Goal: Task Accomplishment & Management: Complete application form

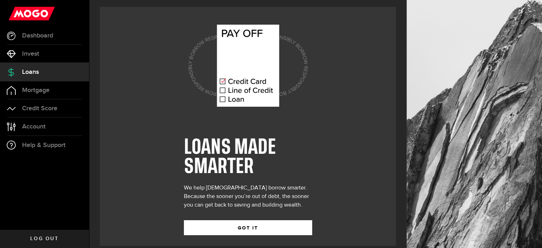
scroll to position [10, 0]
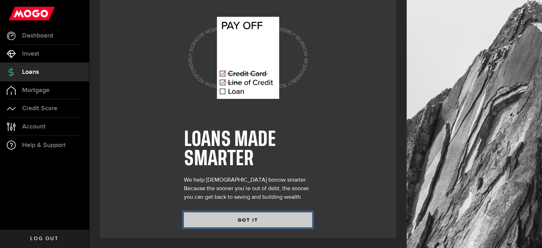
click at [252, 221] on button "GOT IT" at bounding box center [248, 219] width 128 height 15
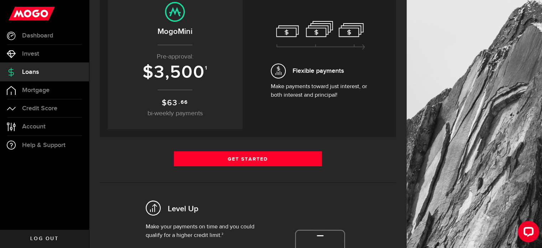
scroll to position [107, 0]
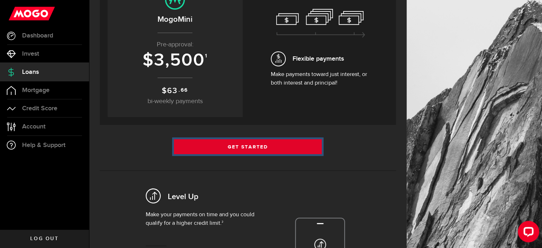
click at [233, 145] on link "Get Started" at bounding box center [248, 146] width 148 height 15
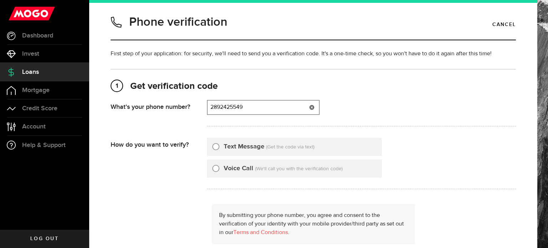
type input "2892425549"
click at [213, 146] on input "Text Message" at bounding box center [215, 145] width 7 height 7
radio input "true"
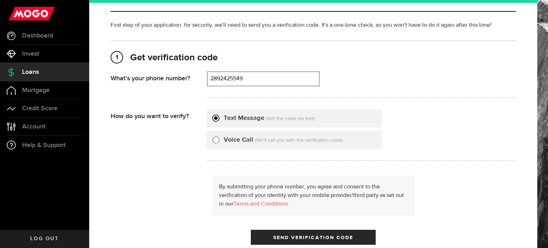
scroll to position [71, 0]
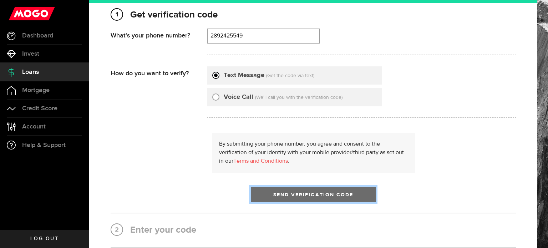
click at [295, 196] on span "Send Verification Code" at bounding box center [313, 194] width 80 height 5
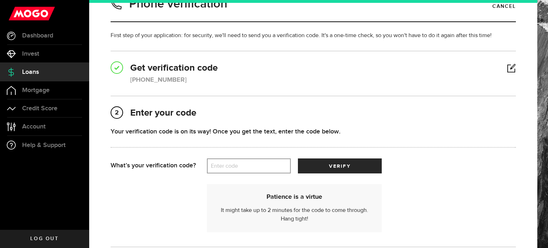
scroll to position [36, 0]
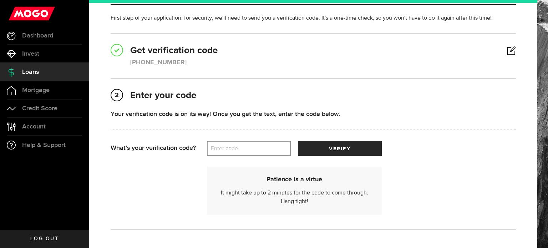
click at [232, 148] on label "Enter code" at bounding box center [249, 148] width 84 height 15
click at [232, 148] on input "Enter code" at bounding box center [249, 148] width 84 height 15
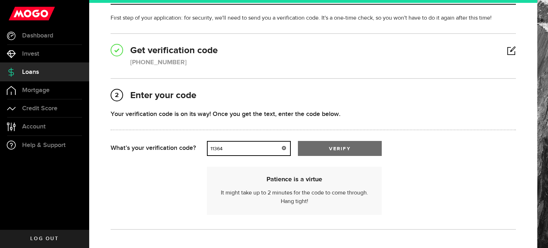
type input "11364"
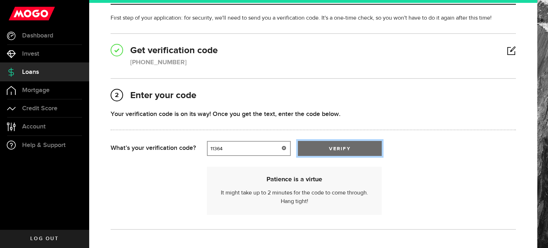
click at [341, 147] on span "submit" at bounding box center [339, 149] width 9 height 9
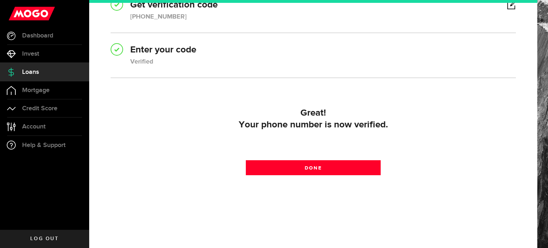
scroll to position [81, 0]
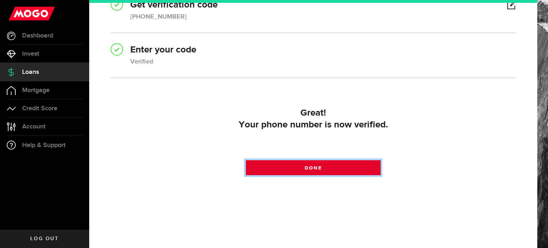
click at [295, 163] on link "Done" at bounding box center [313, 167] width 135 height 15
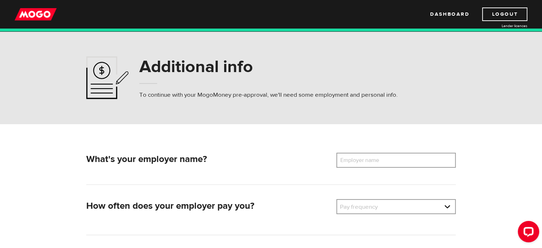
click at [393, 159] on label "Employer name" at bounding box center [365, 160] width 57 height 15
click at [393, 159] on input "Employer name" at bounding box center [396, 160] width 119 height 15
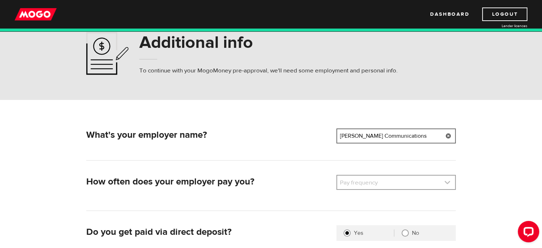
scroll to position [36, 0]
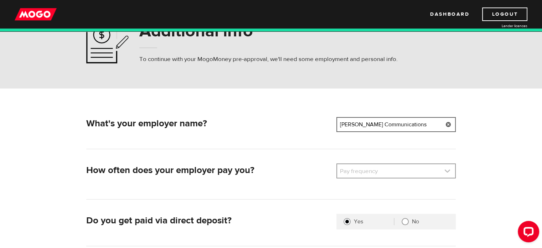
type input "Rogers Communications"
click at [388, 168] on link at bounding box center [396, 171] width 118 height 14
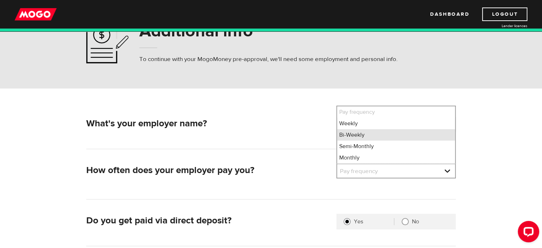
click at [367, 137] on li "Bi-Weekly" at bounding box center [396, 134] width 118 height 11
select select "2"
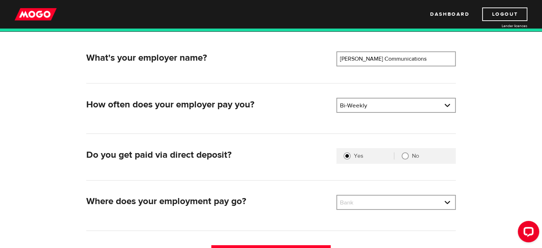
scroll to position [143, 0]
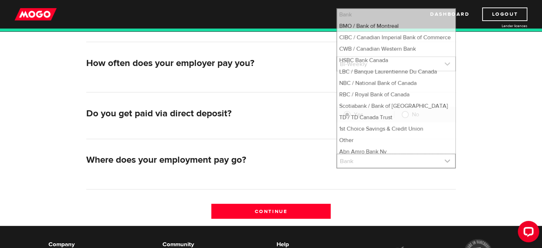
click at [379, 164] on link at bounding box center [396, 161] width 118 height 14
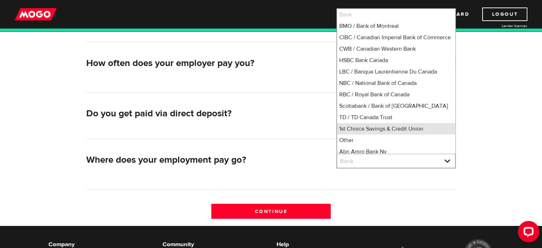
scroll to position [1, 0]
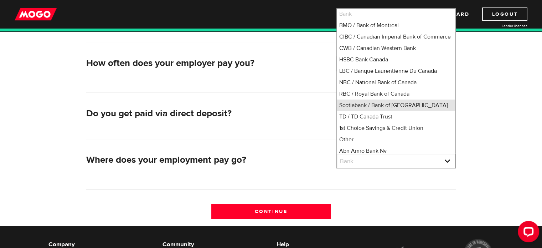
click at [386, 111] on li "Scotiabank / Bank of Nova Scotia" at bounding box center [396, 104] width 118 height 11
select select "2"
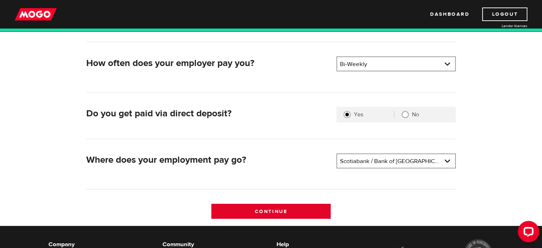
click at [282, 210] on input "Continue" at bounding box center [270, 211] width 119 height 15
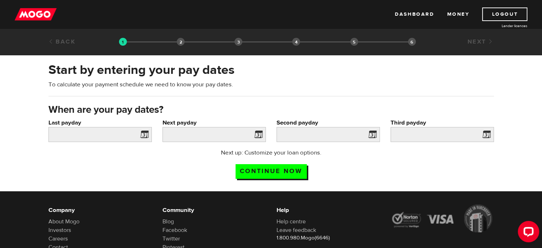
click at [145, 134] on span at bounding box center [143, 135] width 11 height 11
click at [112, 136] on input "Last payday" at bounding box center [99, 134] width 103 height 15
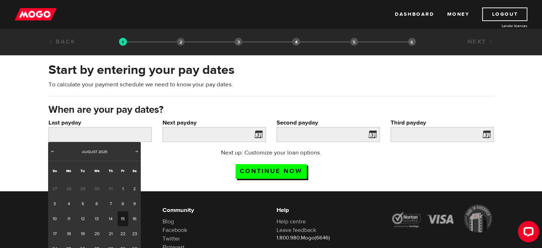
click at [122, 222] on link "15" at bounding box center [123, 218] width 11 height 15
type input "2025/08/15"
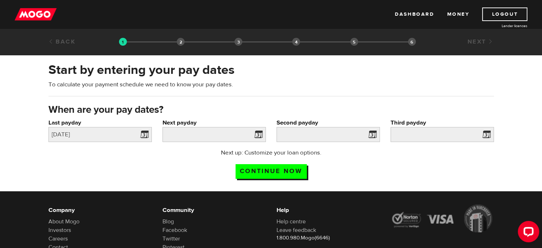
click at [260, 137] on span at bounding box center [257, 135] width 11 height 11
click at [257, 134] on span at bounding box center [257, 135] width 11 height 11
click at [200, 131] on input "Next payday" at bounding box center [214, 134] width 103 height 15
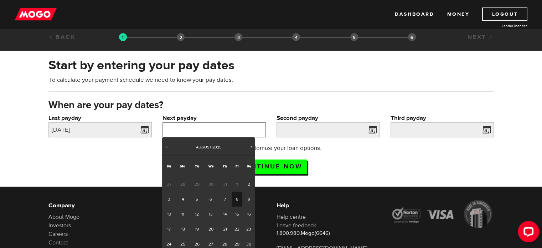
scroll to position [36, 0]
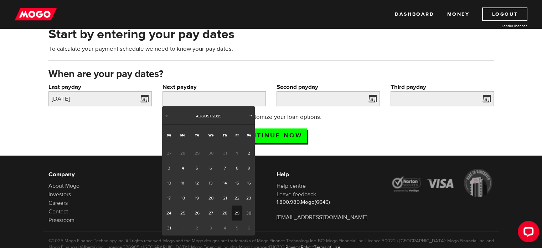
click at [237, 215] on link "29" at bounding box center [237, 212] width 11 height 15
type input "2025/08/29"
type input "2025/9/12"
type input "2025/9/26"
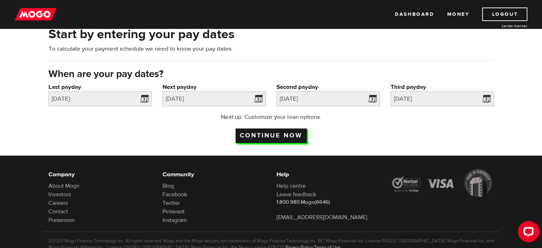
click at [277, 135] on input "Continue now" at bounding box center [271, 135] width 71 height 15
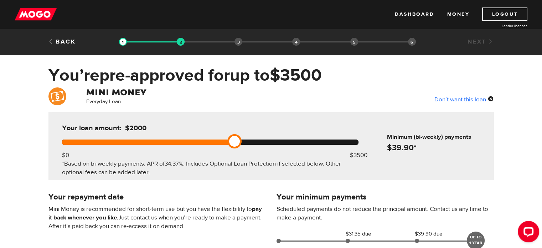
drag, startPoint x: 364, startPoint y: 140, endPoint x: 231, endPoint y: 142, distance: 132.7
click at [231, 142] on link at bounding box center [235, 141] width 14 height 14
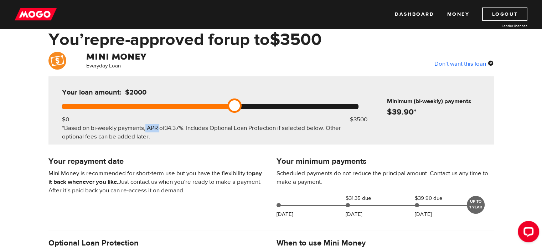
drag, startPoint x: 145, startPoint y: 127, endPoint x: 159, endPoint y: 129, distance: 13.3
click at [159, 129] on div "*Based on bi-weekly payments, APR of 34.37% . Includes Optional Loan Protection…" at bounding box center [210, 132] width 297 height 17
click at [165, 135] on div "*Based on bi-weekly payments, APR of 34.37% . Includes Optional Loan Protection…" at bounding box center [210, 132] width 297 height 17
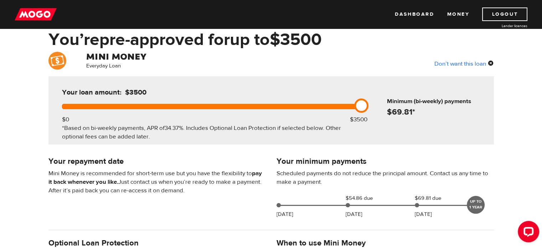
drag, startPoint x: 237, startPoint y: 105, endPoint x: 364, endPoint y: 107, distance: 127.0
click at [364, 107] on link at bounding box center [361, 105] width 14 height 14
click at [385, 124] on div "Your loan amount: $3500 $0 $3500 *Based on bi-weekly payments, APR of 34.37% . …" at bounding box center [271, 110] width 446 height 68
drag, startPoint x: 361, startPoint y: 105, endPoint x: 236, endPoint y: 112, distance: 124.7
click at [236, 112] on div "Your loan amount: $2000 $0 $3500 *Based on bi-weekly payments, APR of 34.37% . …" at bounding box center [210, 110] width 318 height 68
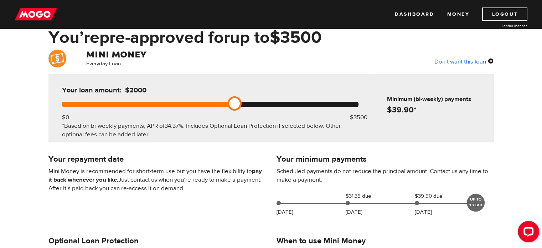
scroll to position [71, 0]
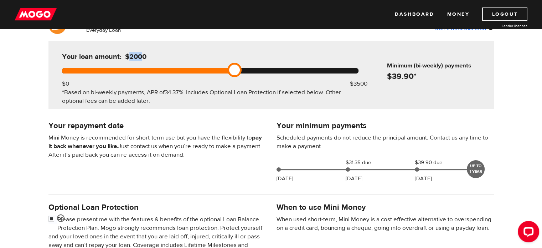
drag, startPoint x: 129, startPoint y: 54, endPoint x: 155, endPoint y: 65, distance: 28.4
click at [145, 58] on span "$2000" at bounding box center [135, 56] width 21 height 9
click at [136, 56] on span "$2000" at bounding box center [135, 56] width 21 height 9
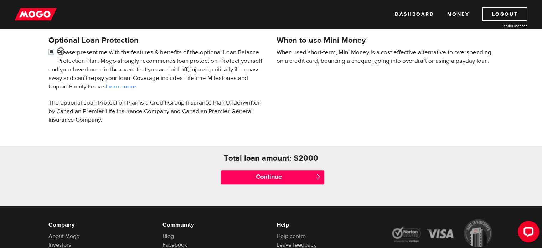
scroll to position [239, 0]
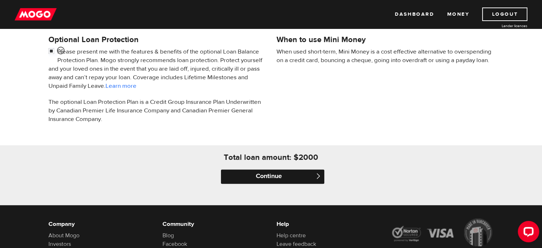
click at [274, 178] on input "Continue" at bounding box center [272, 176] width 103 height 14
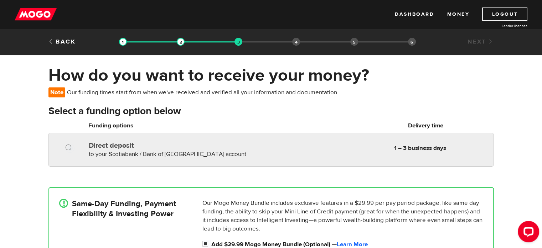
radio input "true"
click at [67, 146] on input "Direct deposit" at bounding box center [70, 148] width 9 height 9
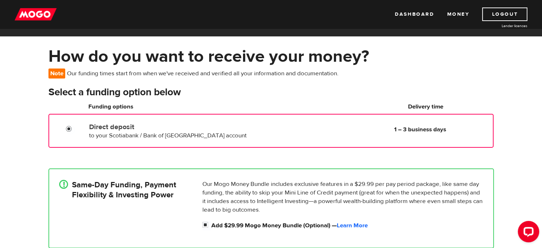
scroll to position [36, 0]
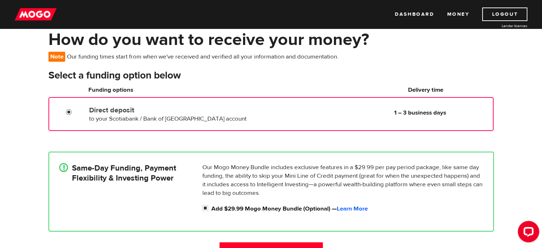
click at [68, 111] on input "Direct deposit" at bounding box center [70, 112] width 9 height 9
click at [70, 111] on input "Direct deposit" at bounding box center [70, 112] width 9 height 9
click at [65, 168] on div "!" at bounding box center [63, 167] width 9 height 9
click at [205, 207] on input "Add $29.99 Mogo Money Bundle (Optional) — Learn More" at bounding box center [207, 208] width 9 height 9
checkbox input "false"
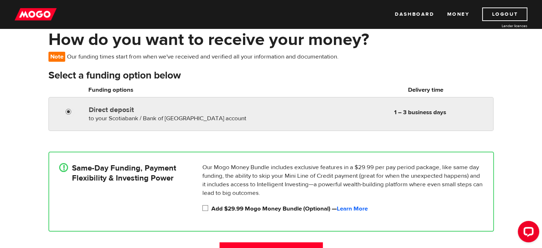
radio input "true"
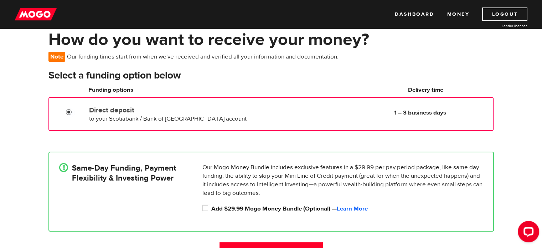
click at [69, 112] on input "Direct deposit" at bounding box center [70, 112] width 9 height 9
click at [70, 111] on input "Direct deposit" at bounding box center [70, 112] width 9 height 9
click at [67, 110] on input "Direct deposit" at bounding box center [70, 112] width 9 height 9
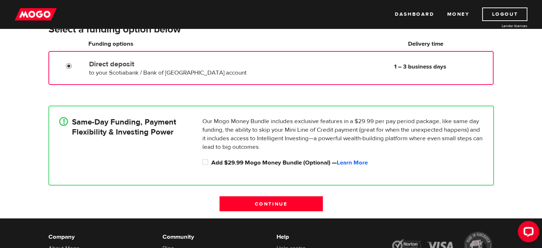
scroll to position [0, 0]
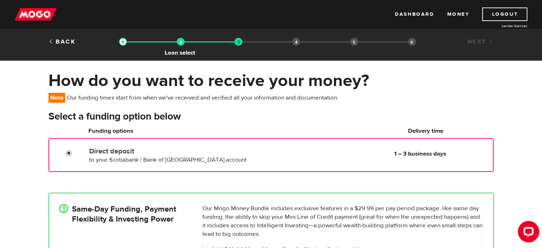
click at [183, 44] on img at bounding box center [181, 42] width 8 height 8
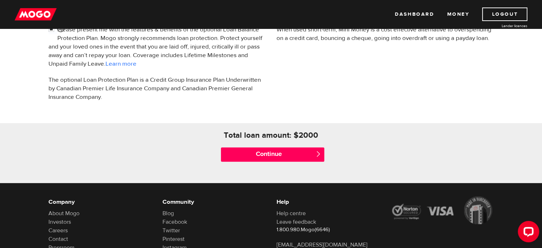
scroll to position [214, 0]
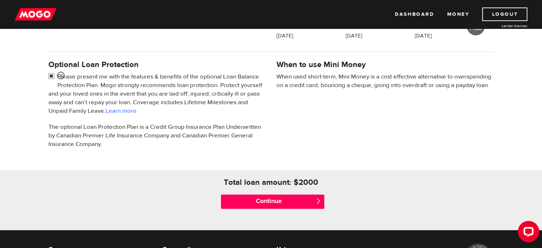
click at [50, 76] on input "checkbox" at bounding box center [52, 76] width 9 height 9
checkbox input "false"
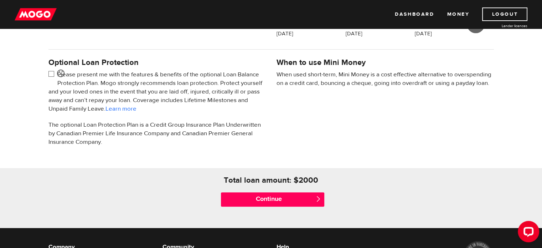
scroll to position [285, 0]
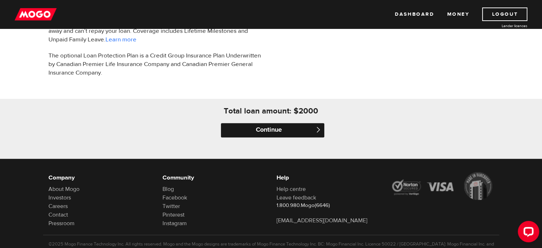
click at [267, 133] on input "Continue" at bounding box center [272, 130] width 103 height 14
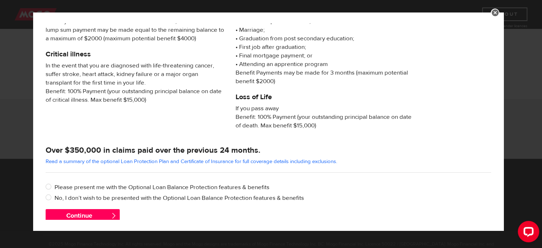
scroll to position [138, 0]
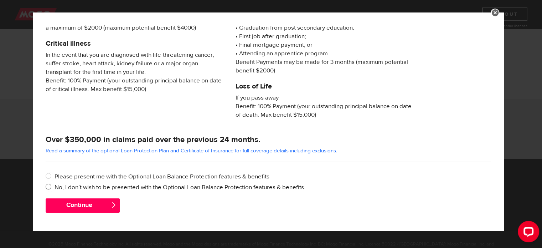
click at [48, 185] on input "No, I don’t wish to be presented with the Optional Loan Balance Protection feat…" at bounding box center [50, 187] width 9 height 9
radio input "true"
click at [70, 207] on button "Continue" at bounding box center [83, 205] width 74 height 14
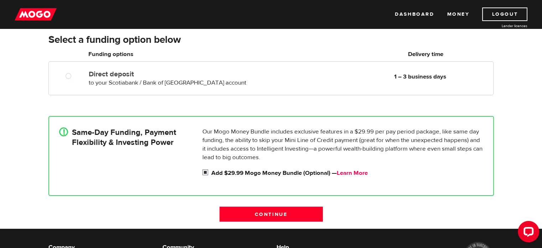
click at [348, 174] on link "Learn More" at bounding box center [352, 173] width 31 height 8
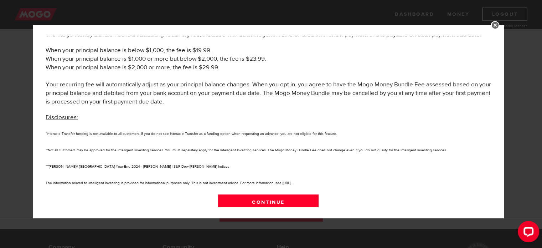
scroll to position [395, 0]
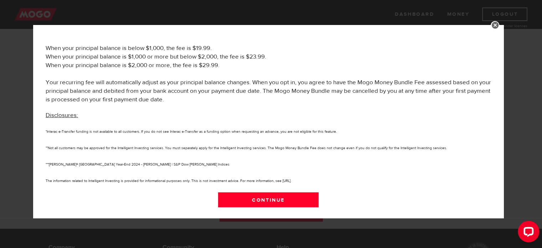
click at [500, 25] on link at bounding box center [495, 25] width 9 height 9
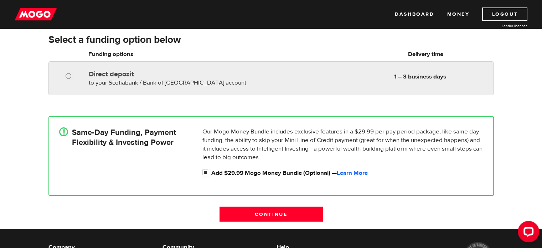
radio input "true"
click at [68, 77] on input "Direct deposit" at bounding box center [70, 76] width 9 height 9
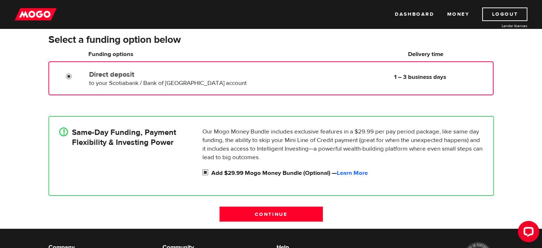
click at [205, 173] on input "Add $29.99 Mogo Money Bundle (Optional) — Learn More" at bounding box center [207, 173] width 9 height 9
checkbox input "false"
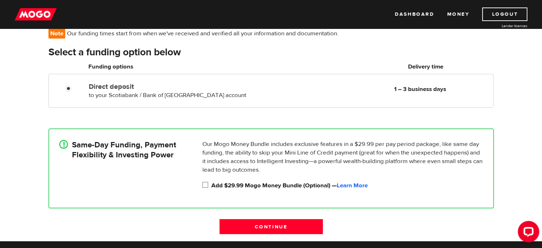
scroll to position [23, 0]
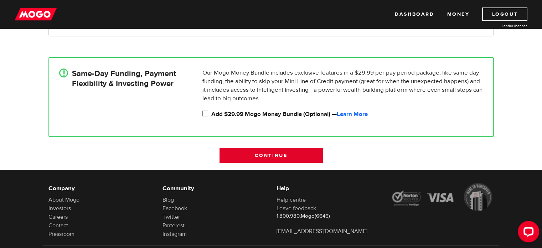
click at [285, 156] on input "Continue" at bounding box center [271, 155] width 103 height 15
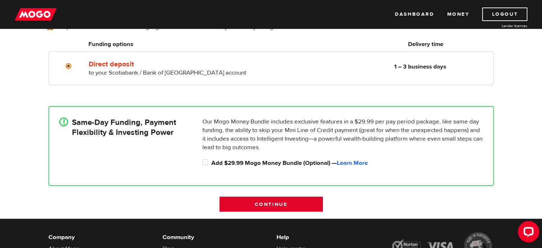
scroll to position [51, 0]
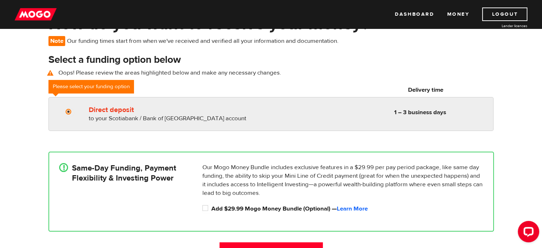
radio input "true"
click at [69, 111] on input "Direct deposit" at bounding box center [70, 112] width 9 height 9
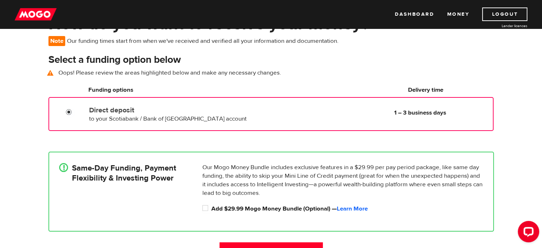
click at [69, 111] on input "Direct deposit" at bounding box center [70, 112] width 9 height 9
click at [108, 117] on span "to your Scotiabank / Bank of Nova Scotia account" at bounding box center [168, 119] width 158 height 8
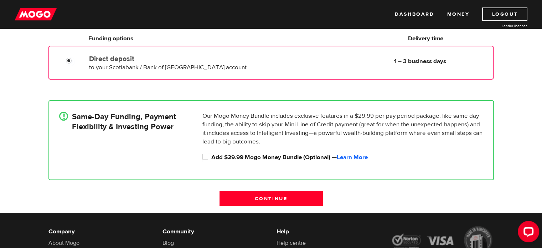
scroll to position [158, 0]
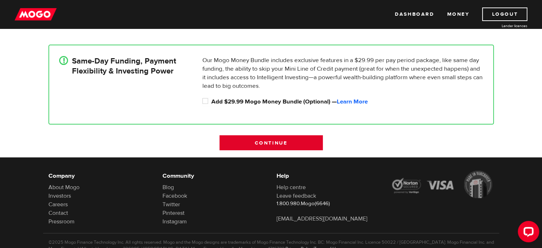
click at [255, 144] on input "Continue" at bounding box center [271, 142] width 103 height 15
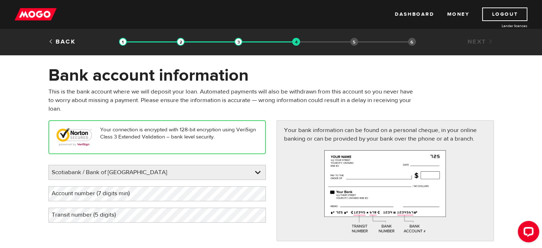
scroll to position [36, 0]
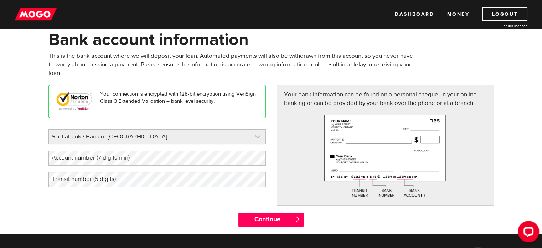
click at [260, 135] on link at bounding box center [157, 136] width 217 height 14
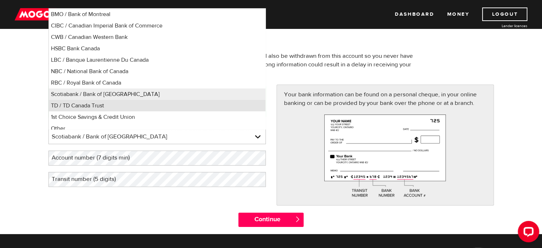
scroll to position [5, 0]
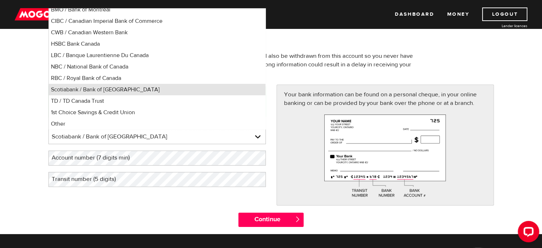
click at [123, 90] on li "Scotiabank / Bank of [GEOGRAPHIC_DATA]" at bounding box center [157, 89] width 217 height 11
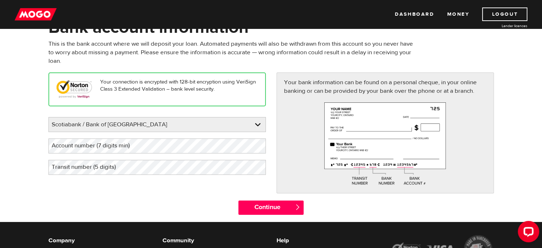
scroll to position [36, 0]
